Goal: Transaction & Acquisition: Purchase product/service

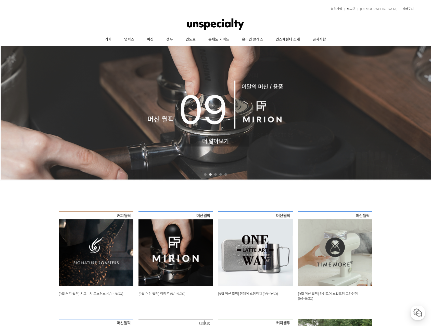
click at [355, 10] on link "로그인" at bounding box center [349, 8] width 11 height 3
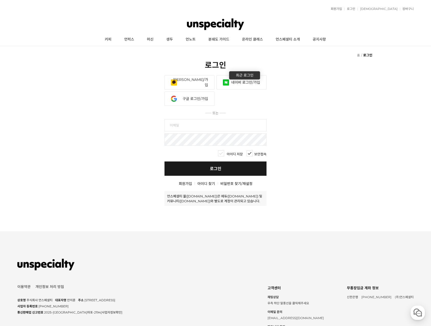
click at [230, 86] on link "네이버 로그인/가입" at bounding box center [241, 82] width 50 height 14
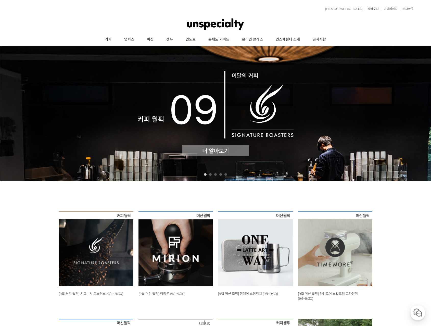
click at [97, 248] on img at bounding box center [96, 248] width 75 height 75
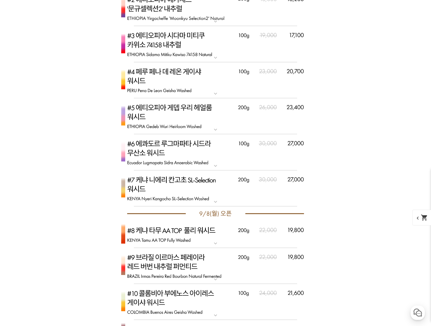
scroll to position [1529, 0]
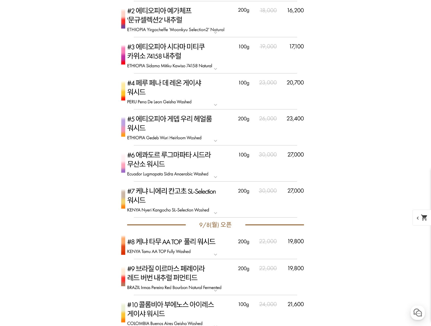
click at [189, 130] on img at bounding box center [215, 127] width 204 height 36
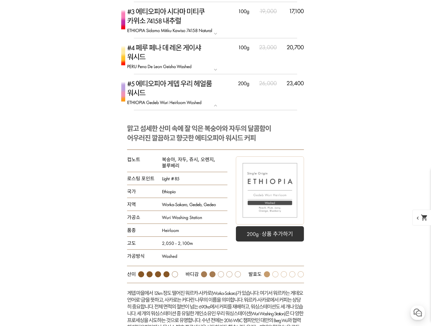
scroll to position [1554, 0]
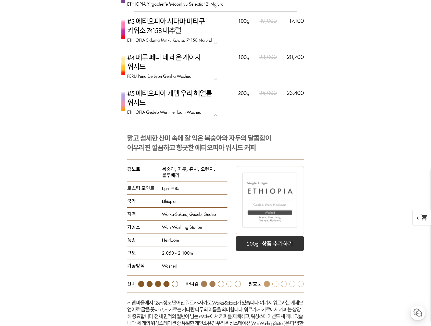
click at [203, 109] on img at bounding box center [215, 102] width 204 height 36
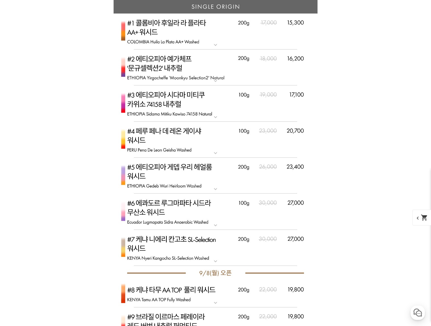
scroll to position [1478, 0]
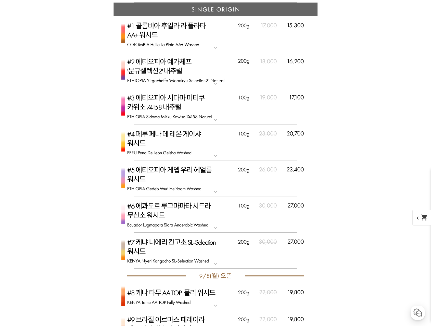
click at [171, 76] on img at bounding box center [215, 70] width 204 height 36
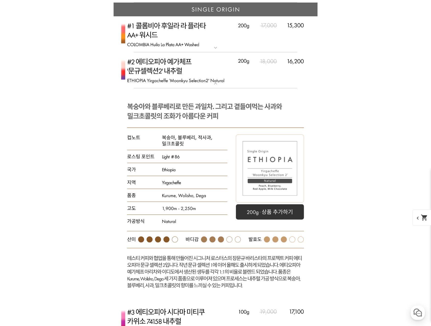
click at [212, 81] on img at bounding box center [215, 70] width 204 height 36
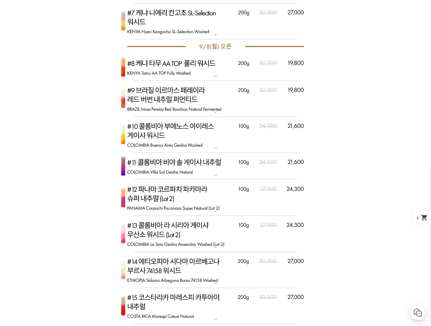
scroll to position [1707, 0]
click at [184, 264] on img at bounding box center [215, 269] width 204 height 36
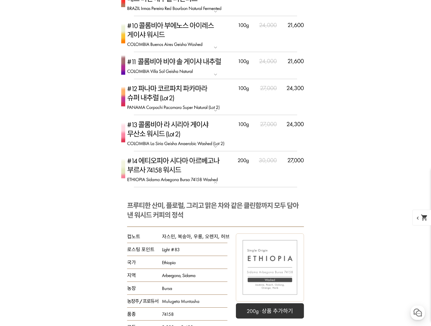
scroll to position [1809, 0]
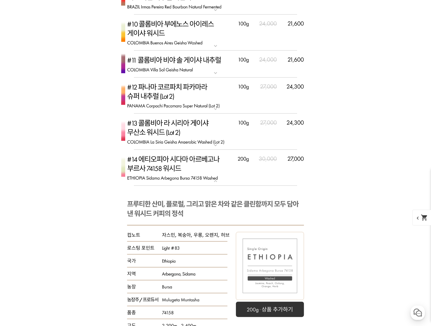
click at [217, 180] on mat-icon "expand_more" at bounding box center [215, 181] width 10 height 6
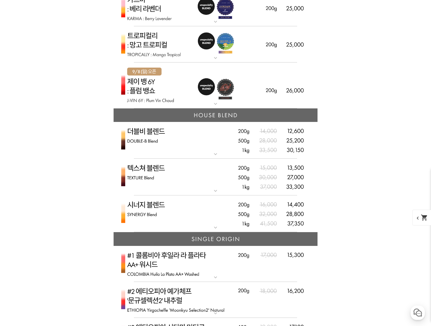
scroll to position [1121, 0]
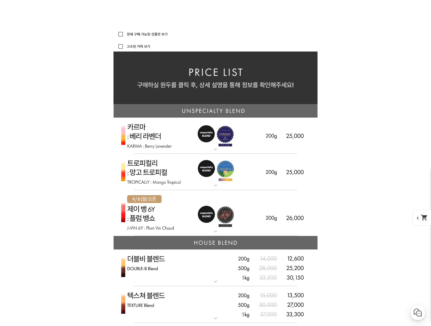
click at [210, 139] on img at bounding box center [215, 135] width 204 height 36
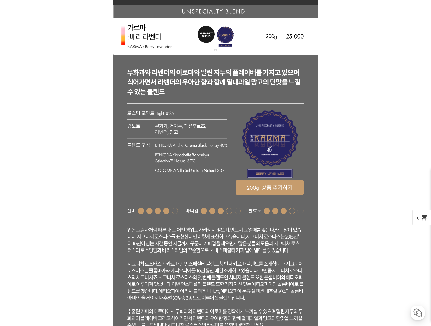
scroll to position [1223, 0]
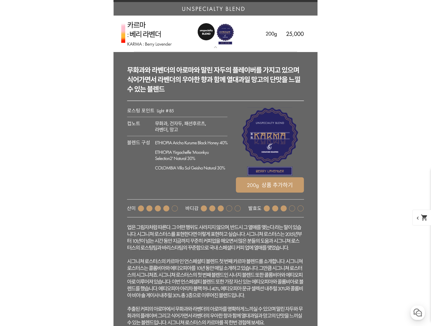
drag, startPoint x: 258, startPoint y: 187, endPoint x: 259, endPoint y: 193, distance: 6.7
click at [259, 193] on icon at bounding box center [215, 196] width 204 height 288
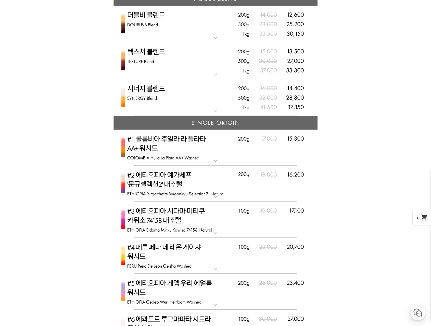
scroll to position [1376, 0]
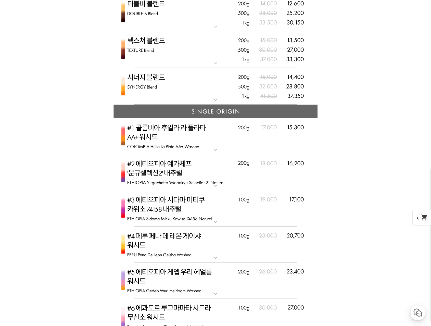
click at [215, 126] on img at bounding box center [215, 136] width 204 height 36
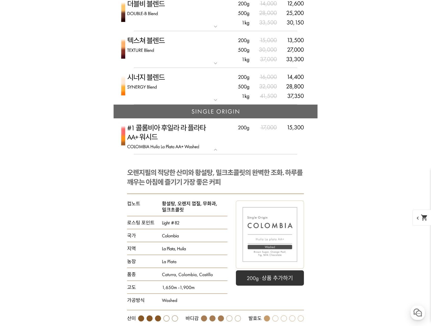
click at [246, 140] on img at bounding box center [215, 136] width 204 height 36
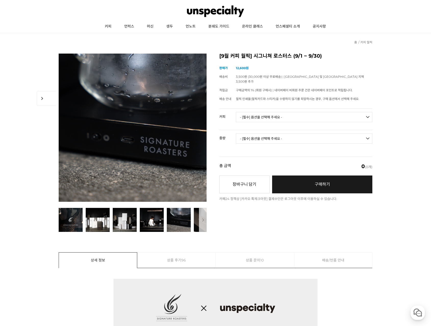
scroll to position [0, 0]
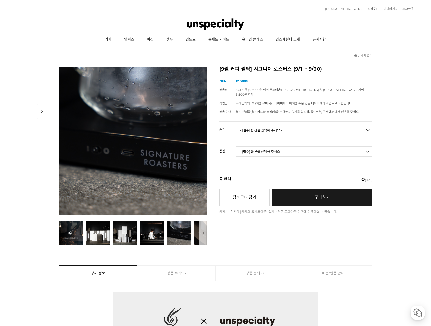
click at [264, 128] on select "- [필수] 옵션을 선택해 주세요 - ------------------- 언스페셜티 분쇄도 가이드 종이(주문 1건당 최대 1개 제공) 월픽 인…" at bounding box center [304, 130] width 136 height 10
click at [265, 146] on select "- [필수] 옵션을 선택해 주세요 - -------------------" at bounding box center [304, 151] width 136 height 10
click at [266, 147] on select "- [필수] 옵션을 선택해 주세요 - -------------------" at bounding box center [304, 151] width 136 height 10
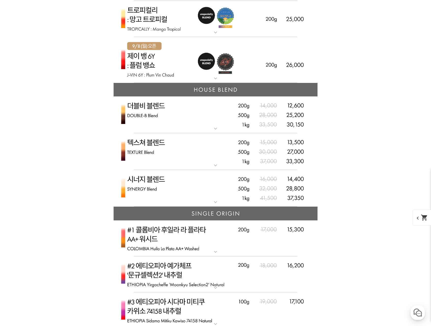
scroll to position [1172, 0]
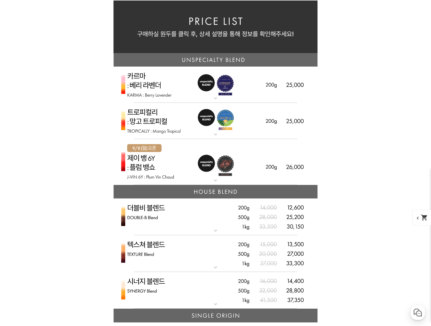
click at [215, 126] on img at bounding box center [215, 121] width 204 height 36
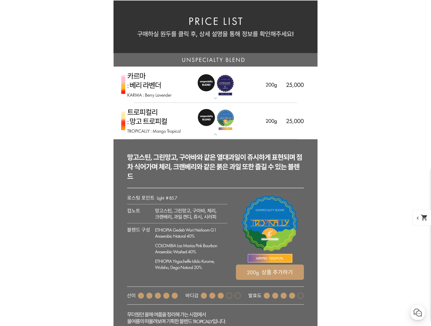
click at [215, 126] on img at bounding box center [215, 121] width 204 height 36
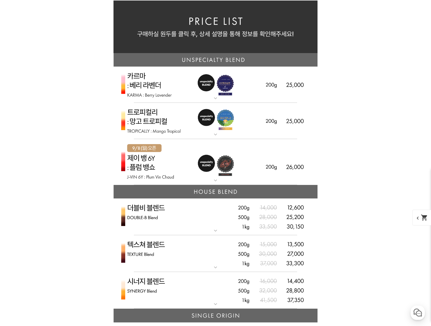
click at [214, 165] on img at bounding box center [215, 162] width 204 height 46
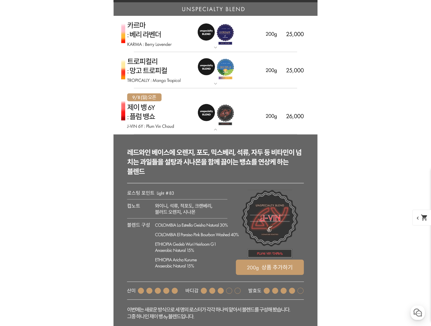
scroll to position [1223, 0]
click at [196, 82] on img at bounding box center [215, 70] width 204 height 36
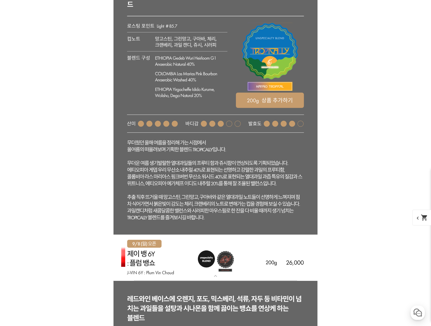
scroll to position [1350, 0]
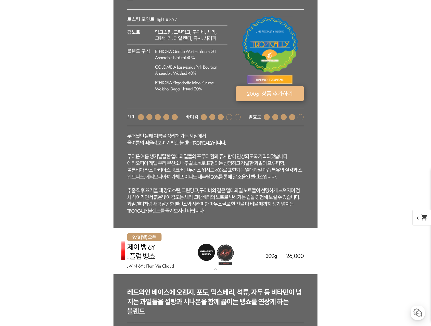
click at [248, 96] on rect at bounding box center [270, 93] width 68 height 15
select select "트로피컬리 - 망고 트로피컬 (언스페셜티 블렌드)"
select select "200g"
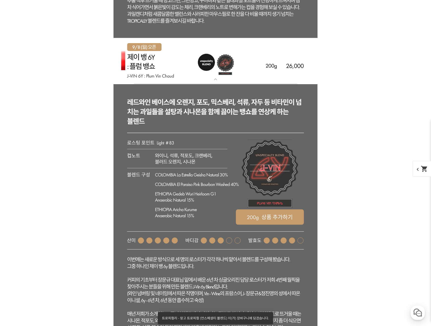
scroll to position [1631, 0]
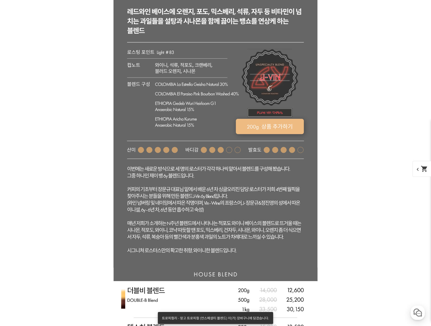
click at [246, 125] on rect at bounding box center [270, 126] width 68 height 15
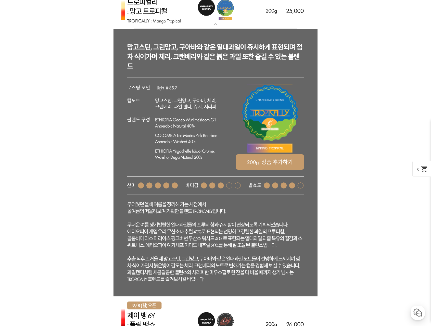
scroll to position [1182, 0]
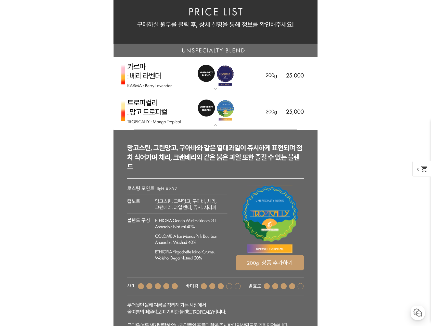
click at [175, 111] on img at bounding box center [215, 111] width 204 height 36
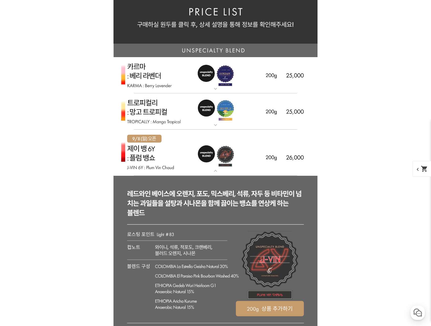
click at [168, 152] on img at bounding box center [215, 152] width 204 height 46
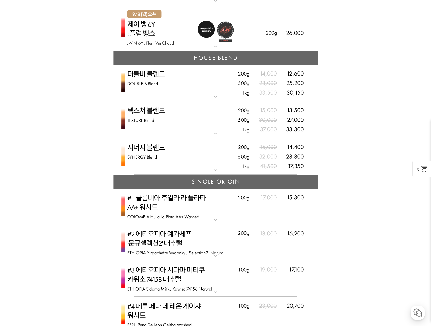
scroll to position [1309, 0]
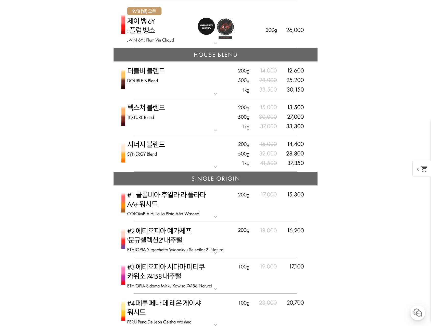
click at [214, 86] on img at bounding box center [215, 79] width 204 height 37
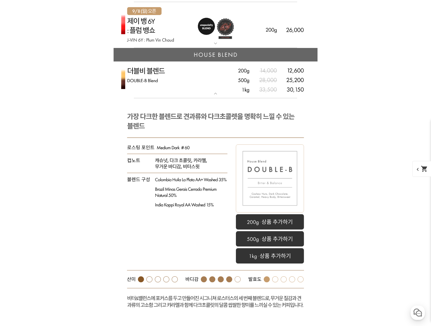
click at [214, 86] on img at bounding box center [215, 79] width 204 height 37
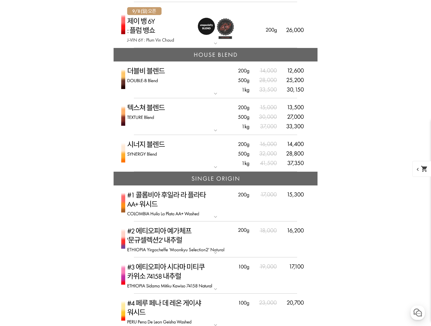
click at [195, 150] on img at bounding box center [215, 153] width 204 height 37
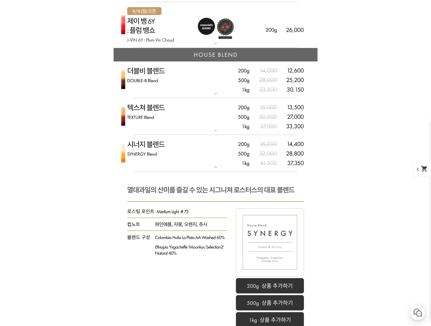
click at [196, 153] on img at bounding box center [215, 153] width 204 height 37
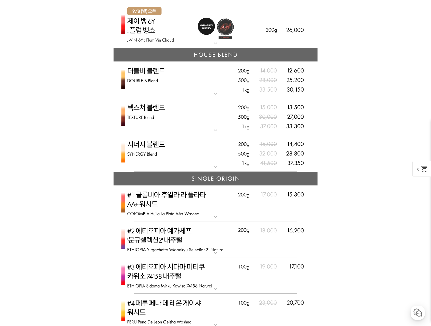
click at [196, 153] on img at bounding box center [215, 153] width 204 height 37
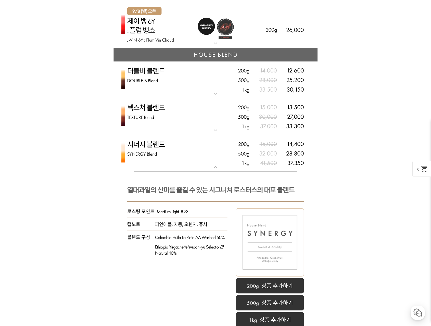
click at [196, 153] on img at bounding box center [215, 153] width 204 height 37
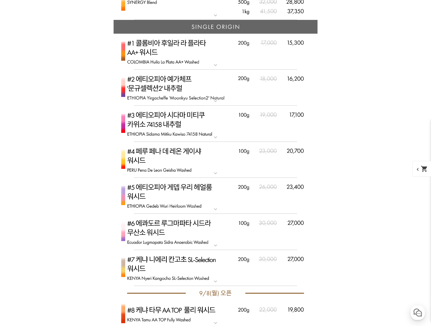
scroll to position [1487, 0]
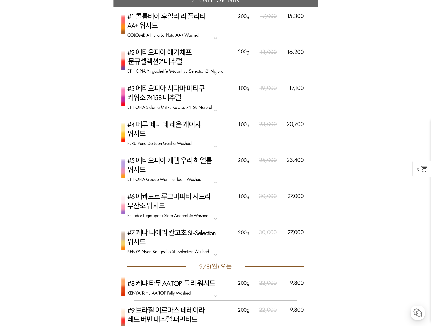
click at [196, 170] on img at bounding box center [215, 169] width 204 height 36
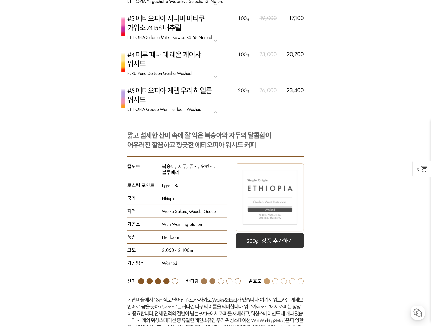
scroll to position [1564, 0]
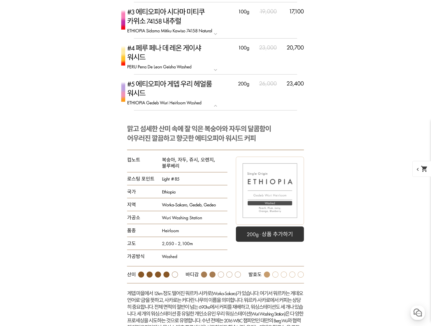
click at [215, 98] on img at bounding box center [215, 92] width 204 height 36
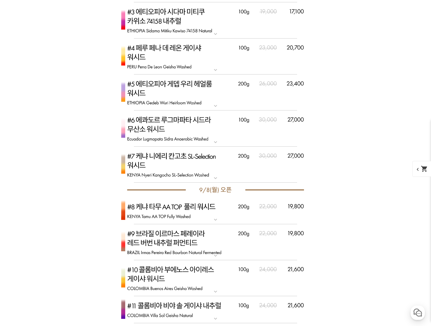
click at [207, 174] on img at bounding box center [215, 165] width 204 height 36
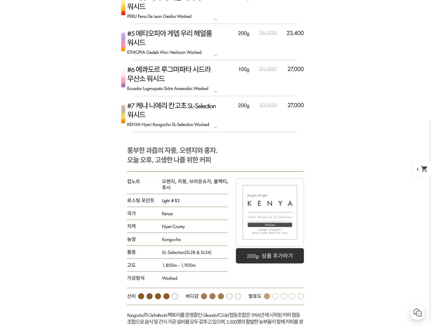
scroll to position [1615, 0]
